Goal: Task Accomplishment & Management: Manage account settings

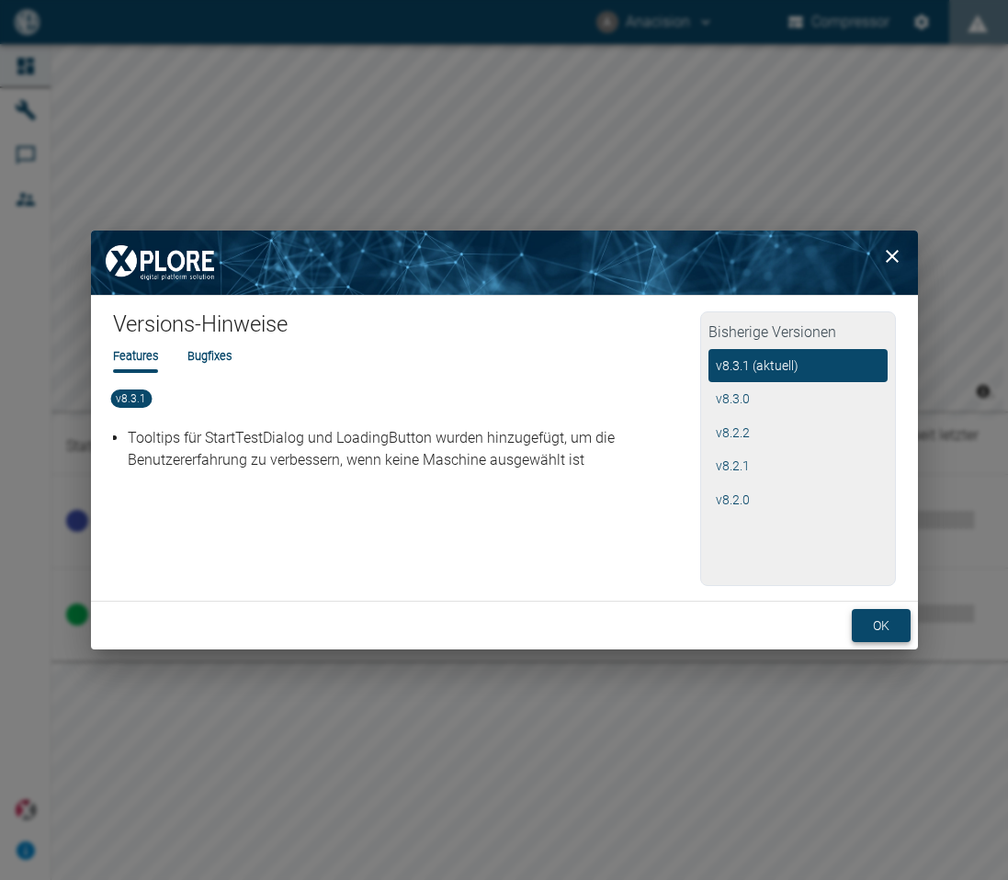
click at [872, 627] on button "ok" at bounding box center [881, 626] width 59 height 34
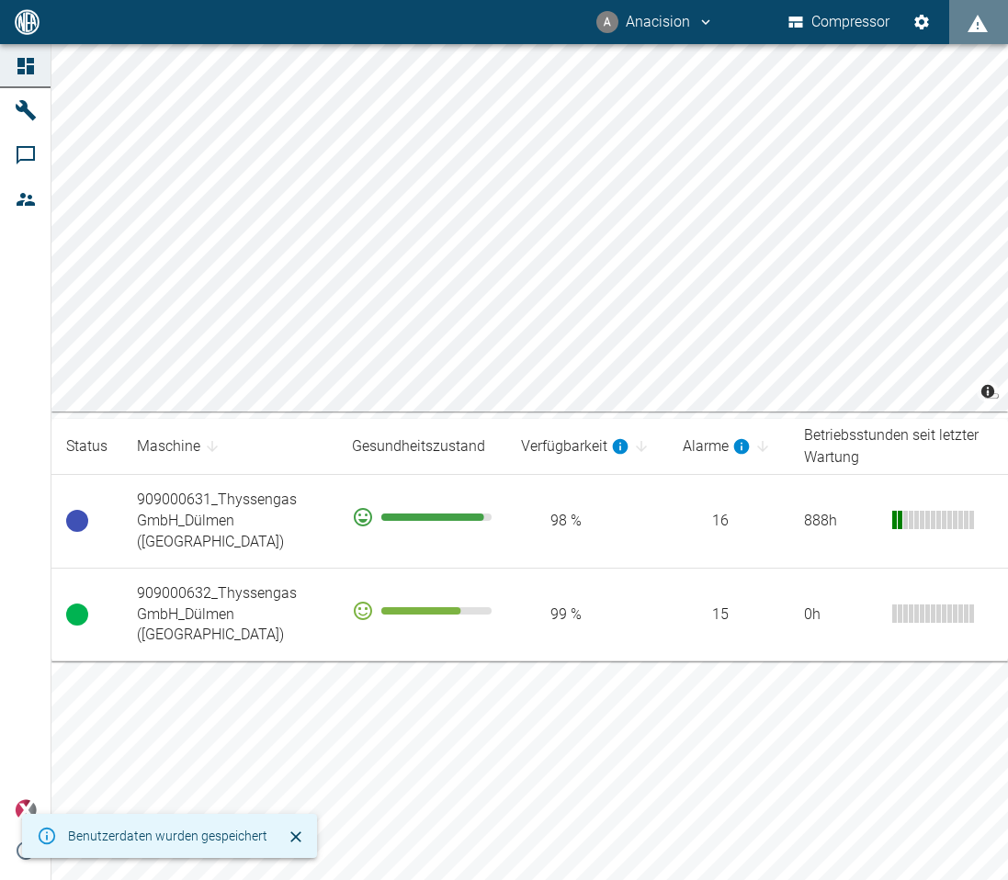
click at [661, 28] on button "A Anacision" at bounding box center [654, 22] width 123 height 33
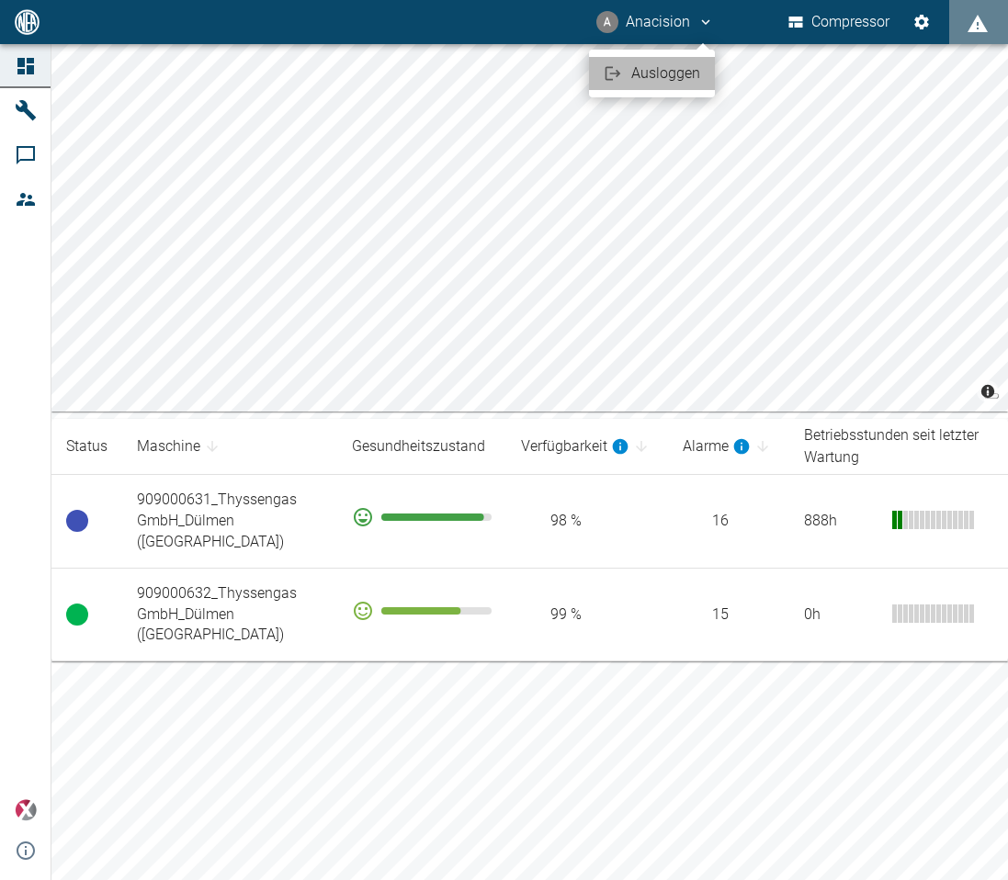
click at [668, 66] on span "Ausloggen" at bounding box center [665, 73] width 69 height 22
